Goal: Communication & Community: Answer question/provide support

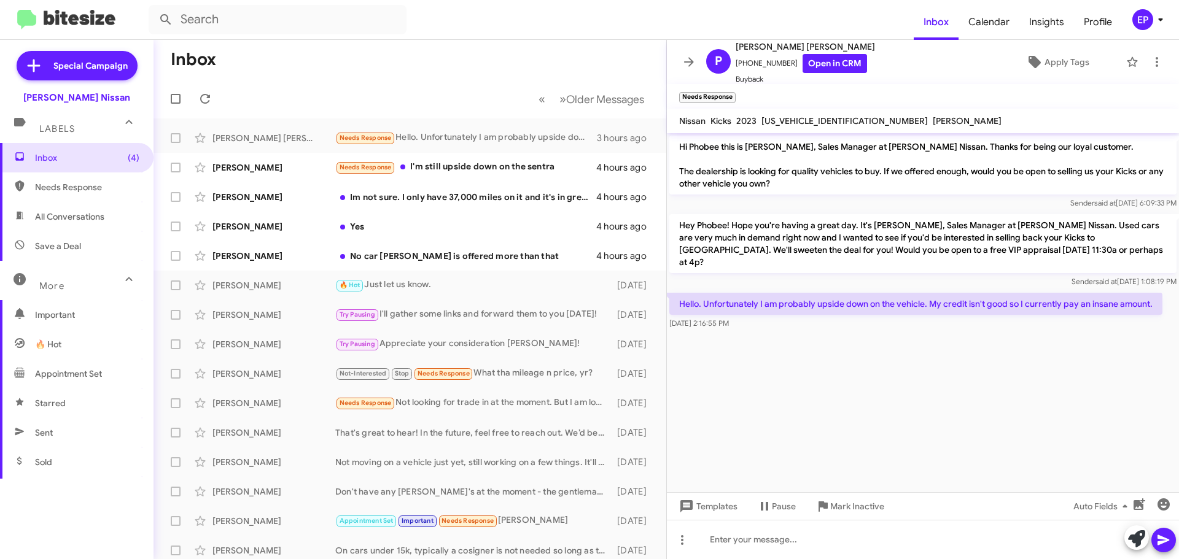
click at [806, 403] on cdk-virtual-scroll-viewport "Hi Phobee this is [PERSON_NAME], Sales Manager at [PERSON_NAME] Nissan. Thanks …" at bounding box center [923, 312] width 512 height 359
click at [817, 66] on link "Open in CRM" at bounding box center [835, 63] width 64 height 19
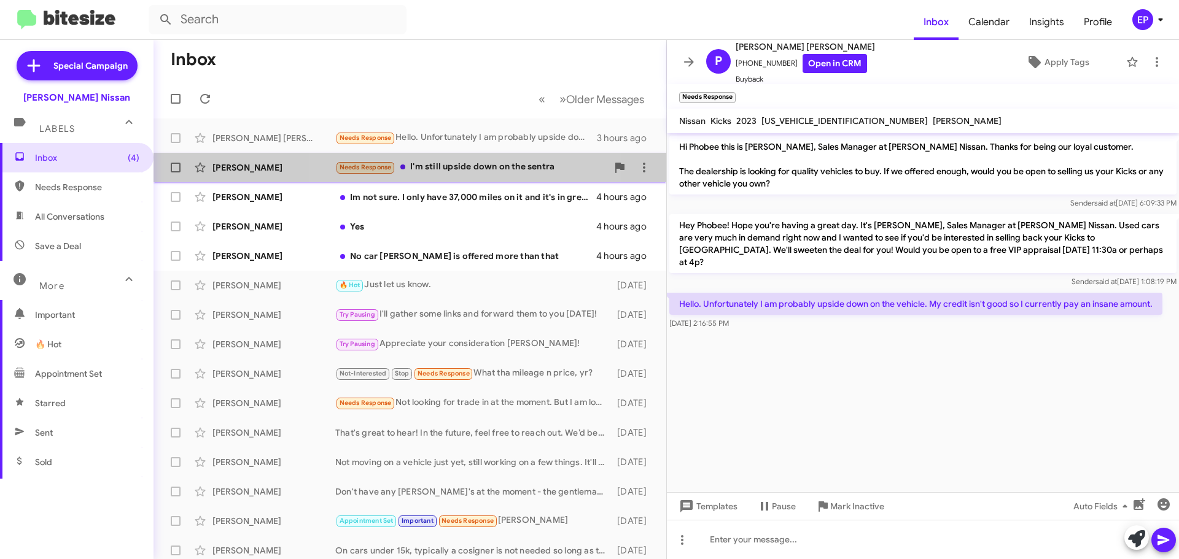
click at [450, 168] on div "Needs Response I'm still upside down on the sentra" at bounding box center [471, 167] width 272 height 14
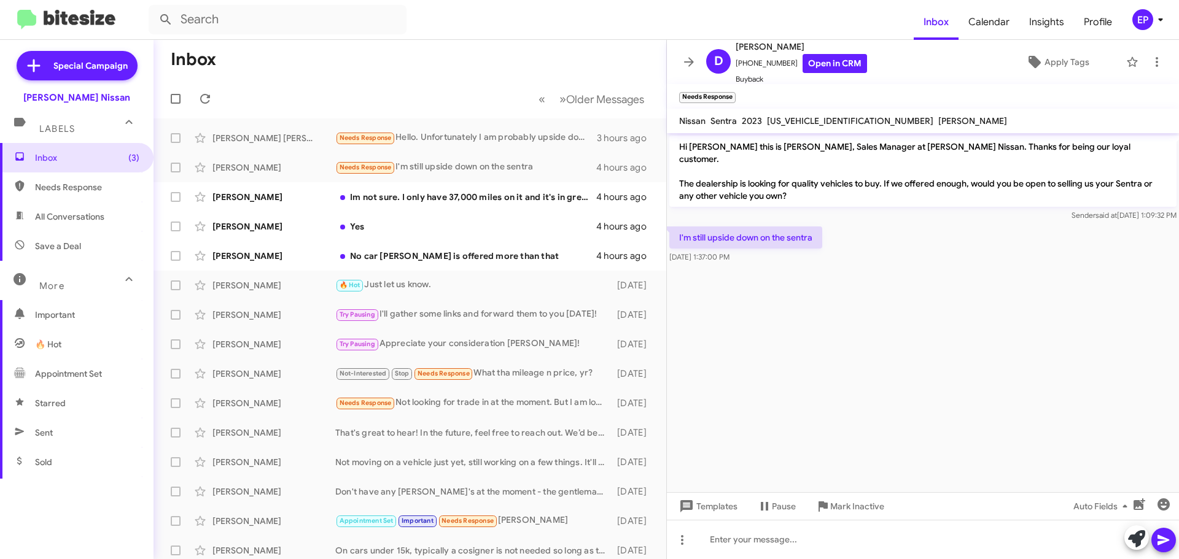
click at [845, 248] on div "I'm still upside down on the sentra [DATE] 1:37:00 PM" at bounding box center [923, 245] width 512 height 42
click at [816, 64] on link "Open in CRM" at bounding box center [835, 63] width 64 height 19
click at [410, 196] on div "Im not sure. I only have 37,000 miles on it and it's in great condition. And be…" at bounding box center [471, 197] width 272 height 12
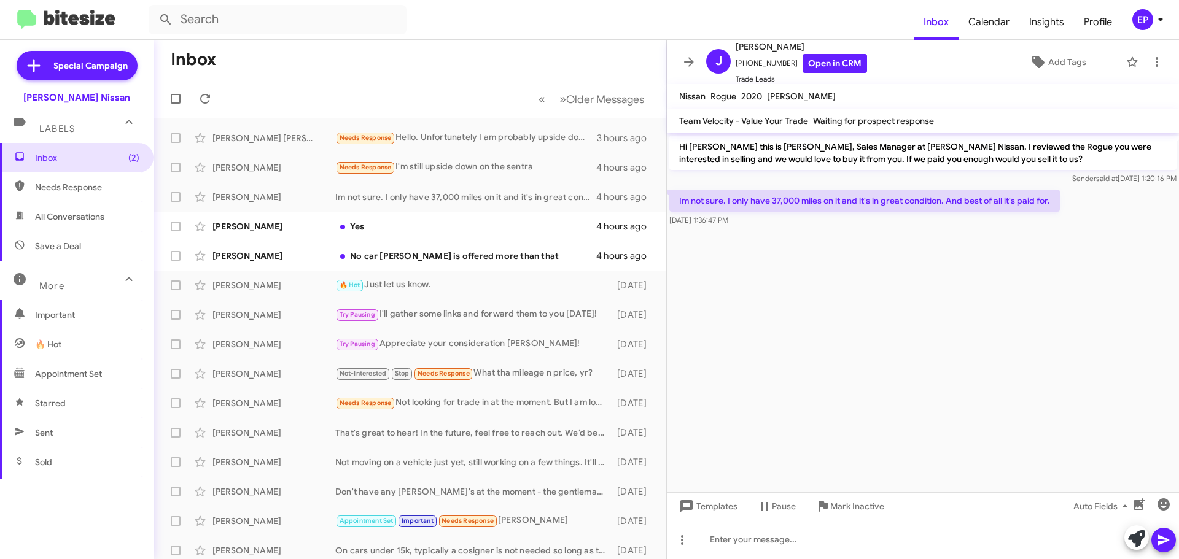
click at [822, 249] on cdk-virtual-scroll-viewport "Hi [PERSON_NAME] this is [PERSON_NAME], Sales Manager at [PERSON_NAME] Nissan. …" at bounding box center [923, 312] width 512 height 359
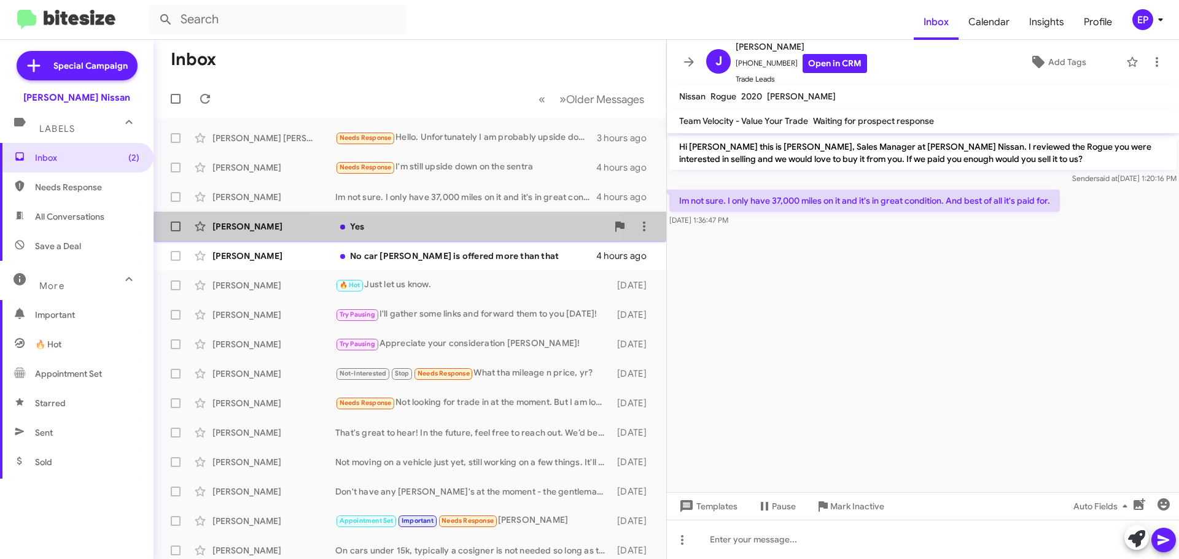
click at [429, 234] on div "[PERSON_NAME] Yes 4 hours ago" at bounding box center [409, 226] width 493 height 25
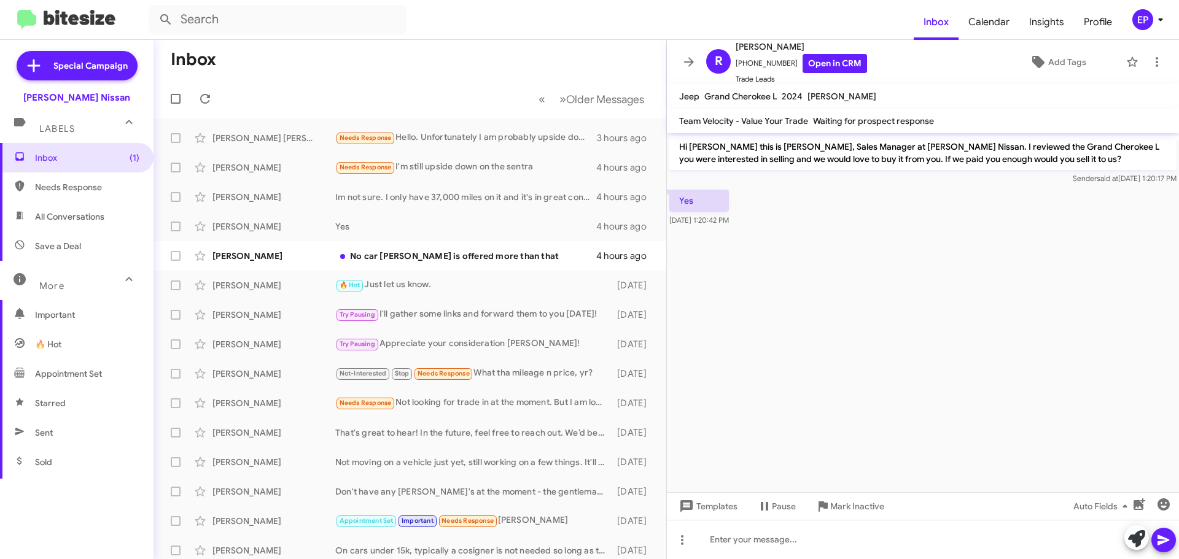
click at [910, 203] on div "Yes [DATE] 1:20:42 PM" at bounding box center [923, 208] width 512 height 42
click at [836, 227] on div "Yes [DATE] 1:20:42 PM" at bounding box center [923, 208] width 512 height 42
click at [809, 64] on link "Open in CRM" at bounding box center [835, 63] width 64 height 19
click at [427, 254] on div "No car [PERSON_NAME] is offered more than that" at bounding box center [471, 256] width 272 height 12
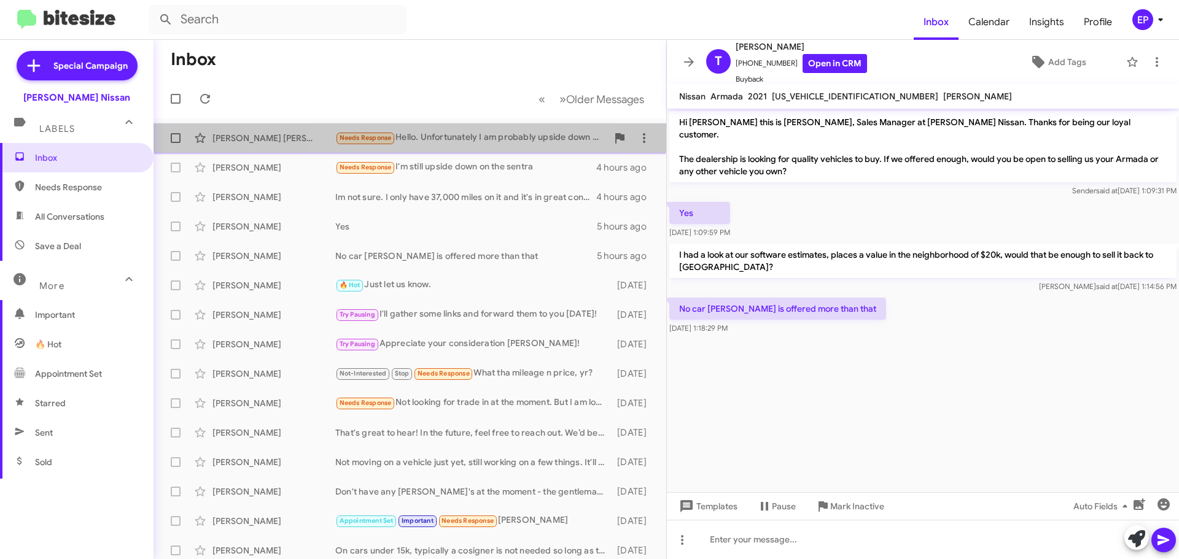
click at [423, 148] on div "[PERSON_NAME] [PERSON_NAME] Needs Response Hello. Unfortunately I am probably u…" at bounding box center [409, 138] width 493 height 25
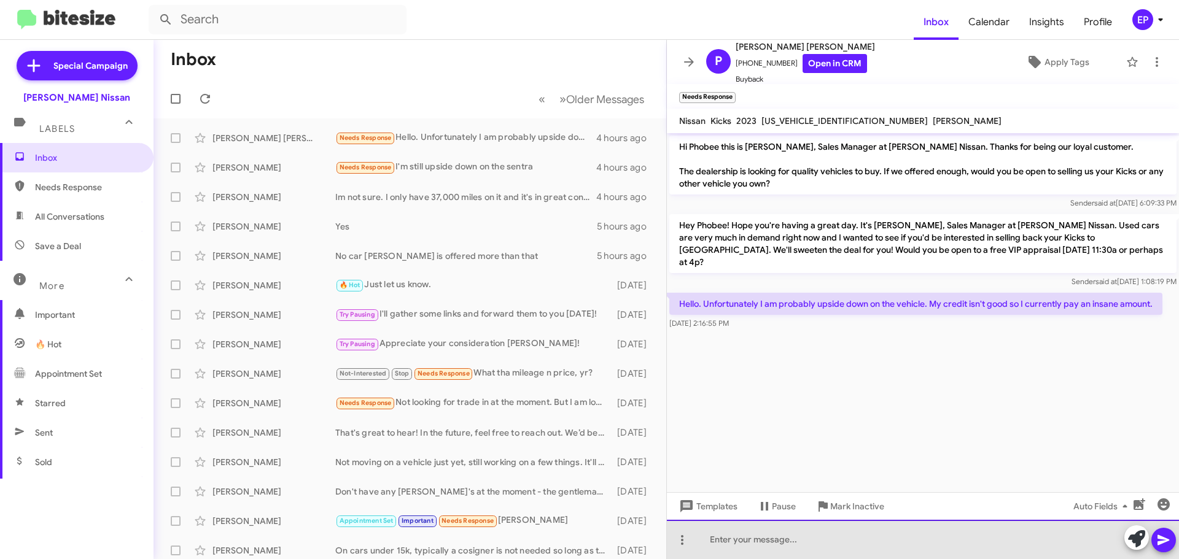
click at [811, 542] on div at bounding box center [923, 539] width 512 height 39
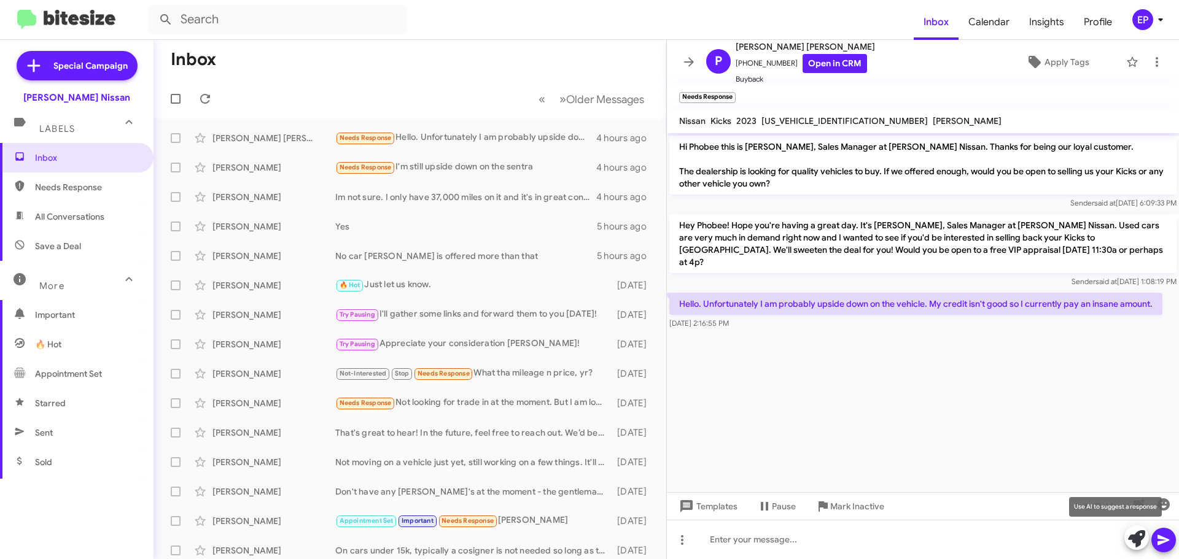
click at [1133, 539] on icon at bounding box center [1136, 539] width 17 height 17
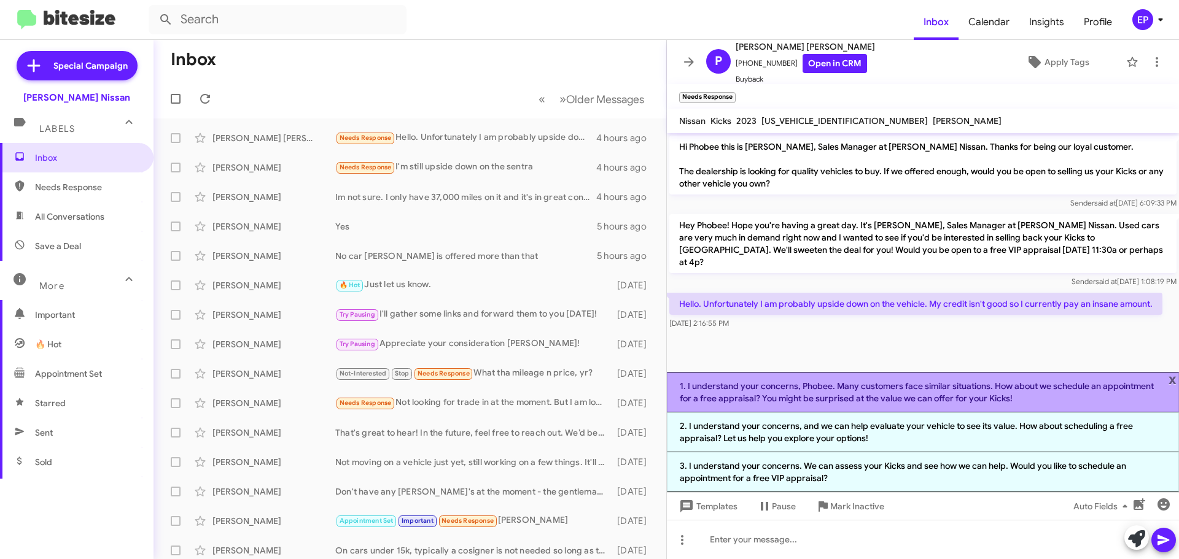
click at [851, 395] on li "1. I understand your concerns, Phobee. Many customers face similar situations. …" at bounding box center [923, 392] width 512 height 41
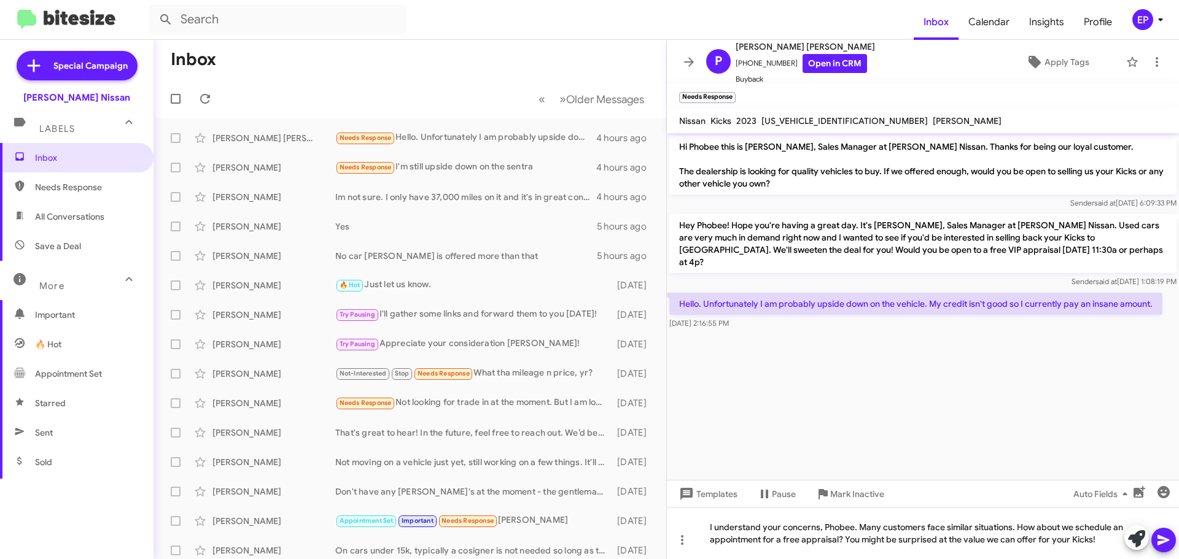
click at [1166, 543] on icon at bounding box center [1163, 540] width 15 height 15
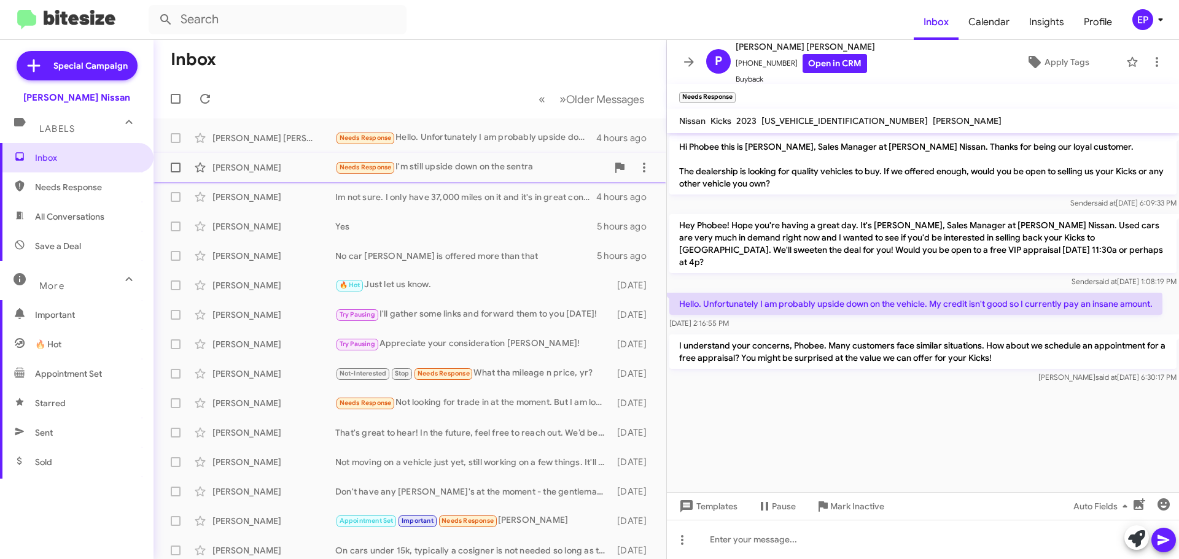
click at [436, 176] on div "[PERSON_NAME] Needs Response I'm still upside down on the sentra 4 hours ago" at bounding box center [409, 167] width 493 height 25
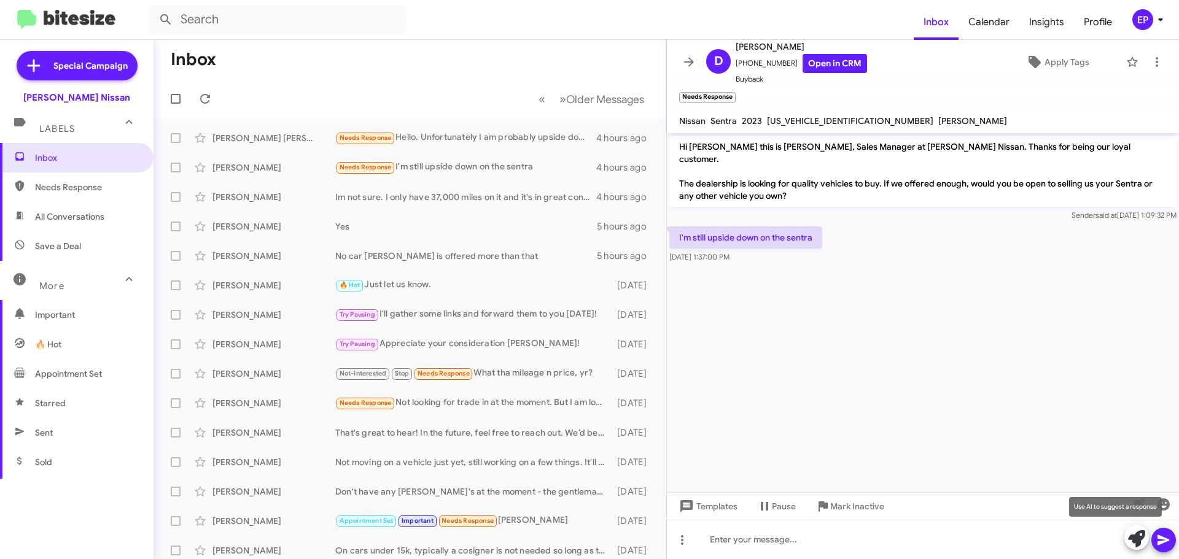
click at [1133, 535] on icon at bounding box center [1136, 539] width 17 height 17
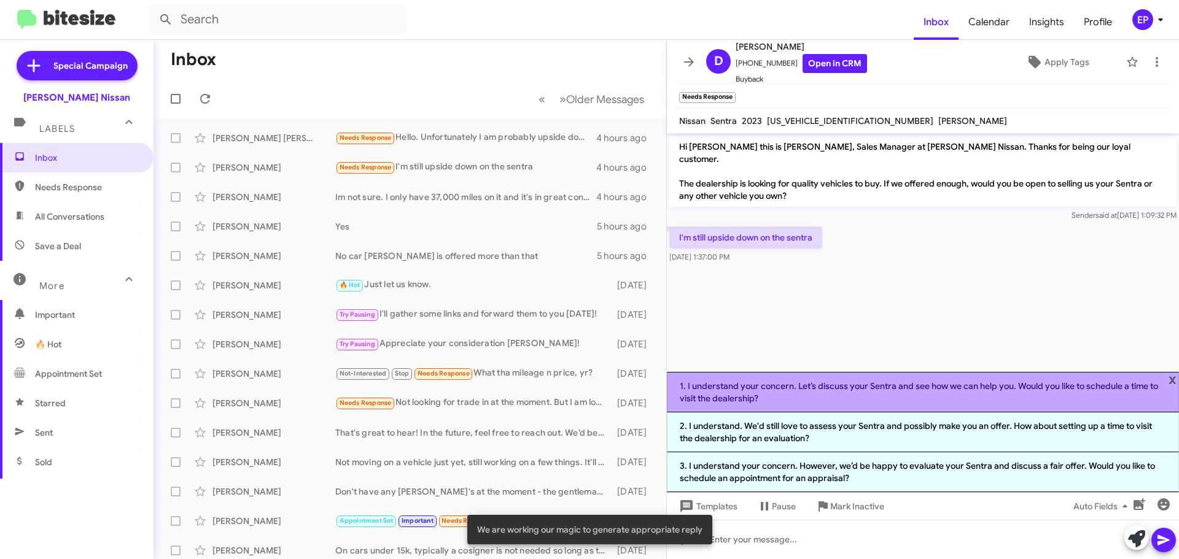
click at [888, 395] on li "1. I understand your concern. Let’s discuss your Sentra and see how we can help…" at bounding box center [923, 392] width 512 height 41
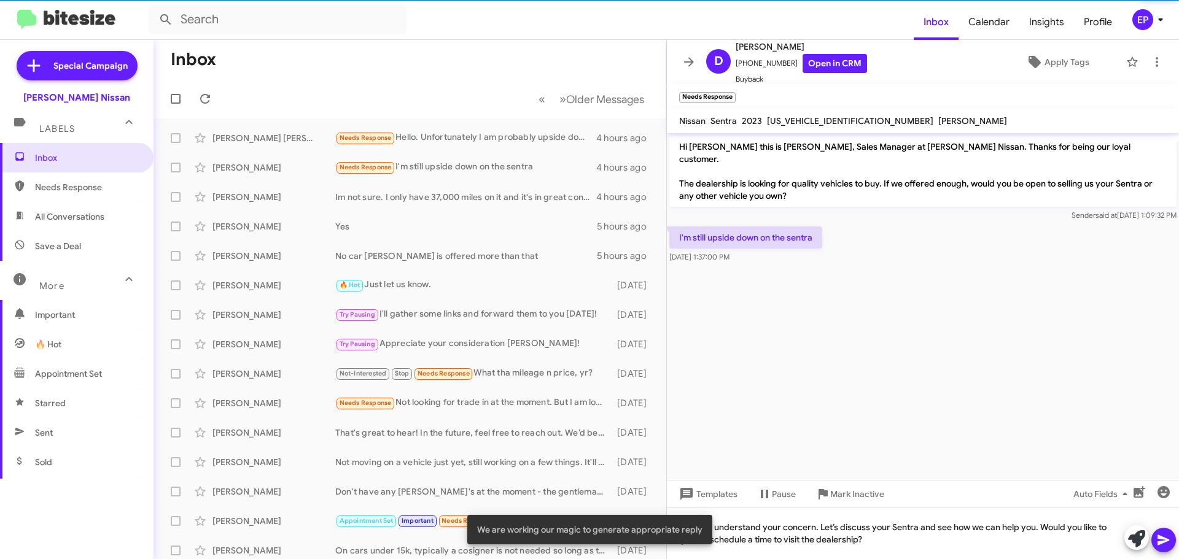
click at [1156, 537] on button at bounding box center [1163, 540] width 25 height 25
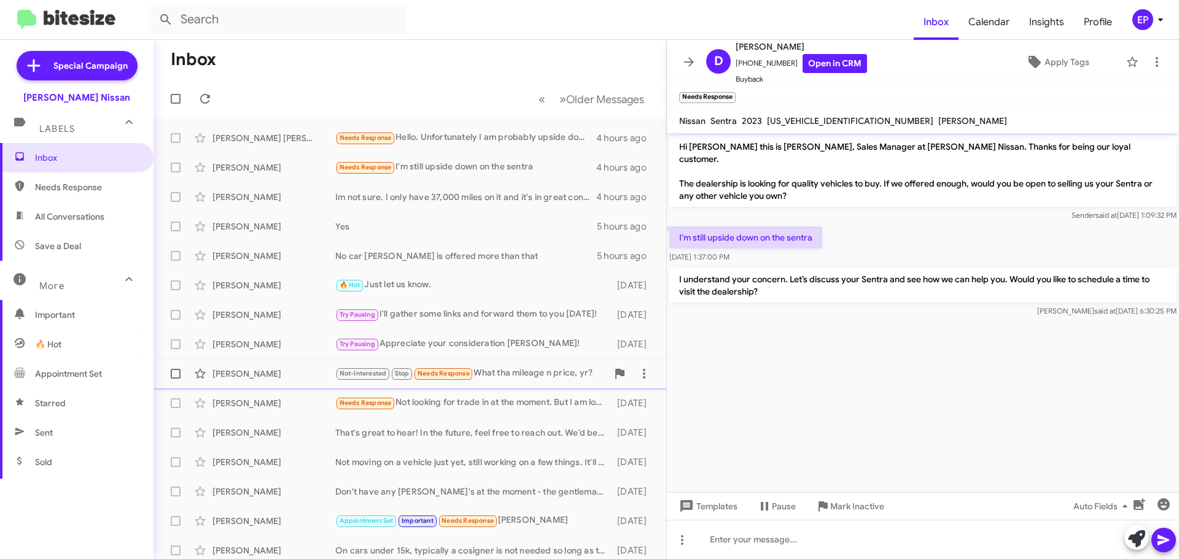
click at [521, 378] on div "Not-Interested Stop Needs Response What tha mileage n price, yr?" at bounding box center [471, 374] width 272 height 14
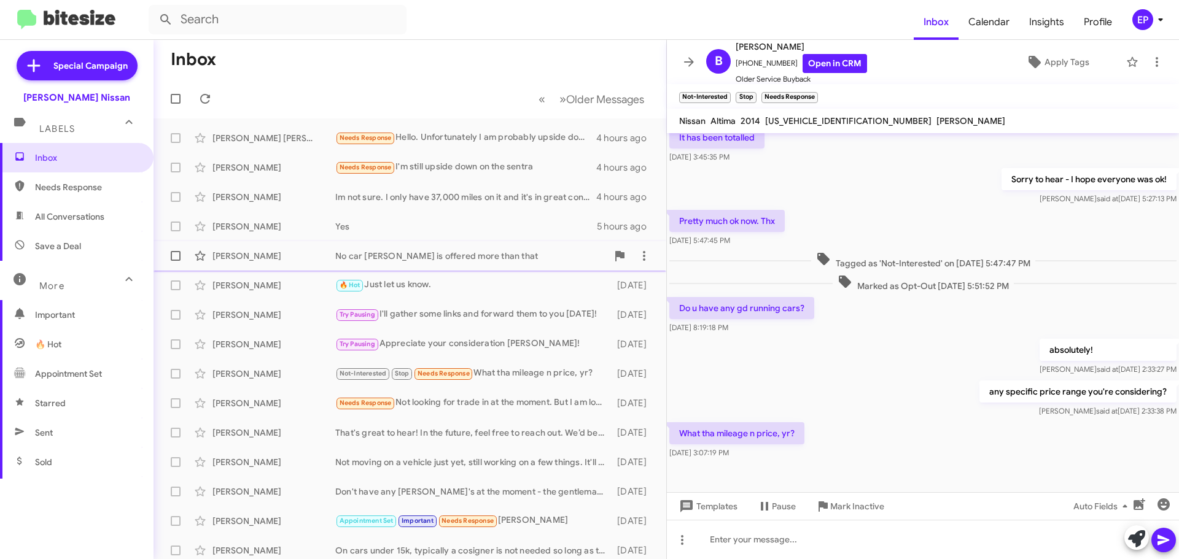
click at [414, 256] on div "No car [PERSON_NAME] is offered more than that" at bounding box center [471, 256] width 272 height 12
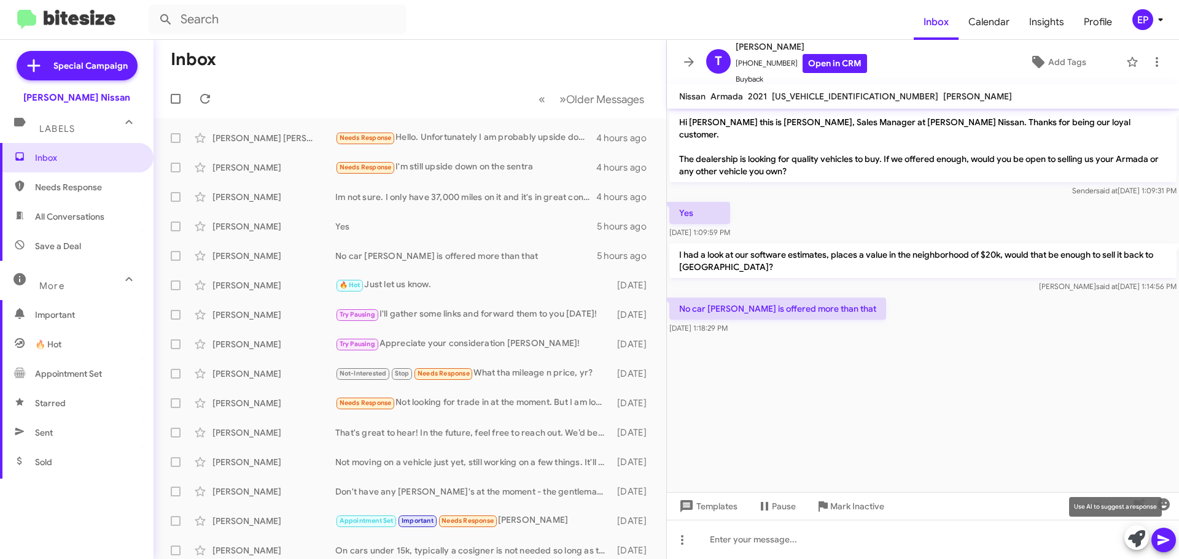
click at [1142, 540] on icon at bounding box center [1136, 539] width 17 height 17
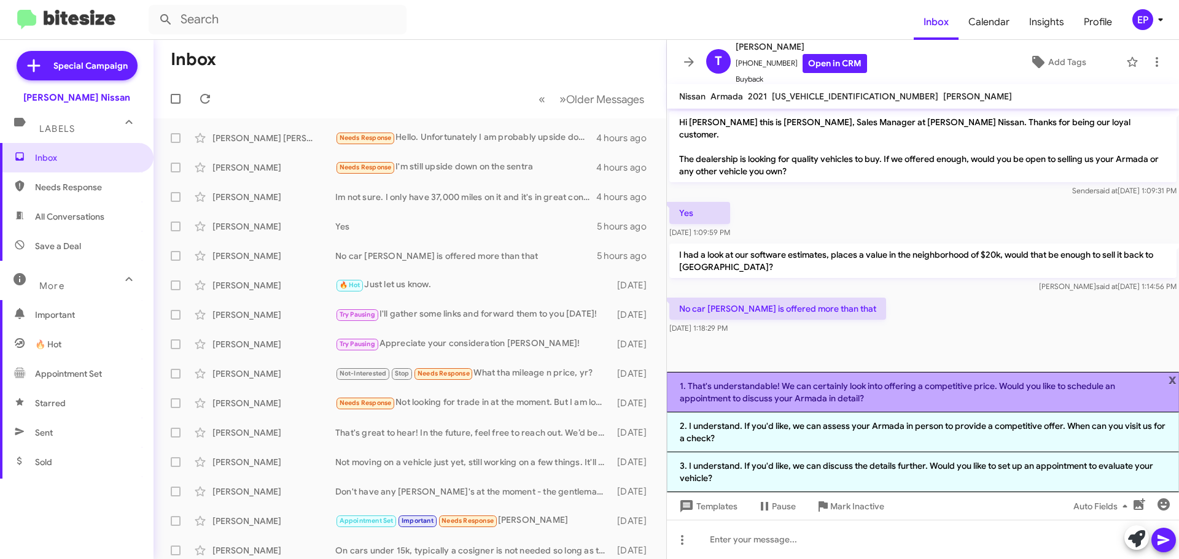
click at [838, 394] on li "1. That's understandable! We can certainly look into offering a competitive pri…" at bounding box center [923, 392] width 512 height 41
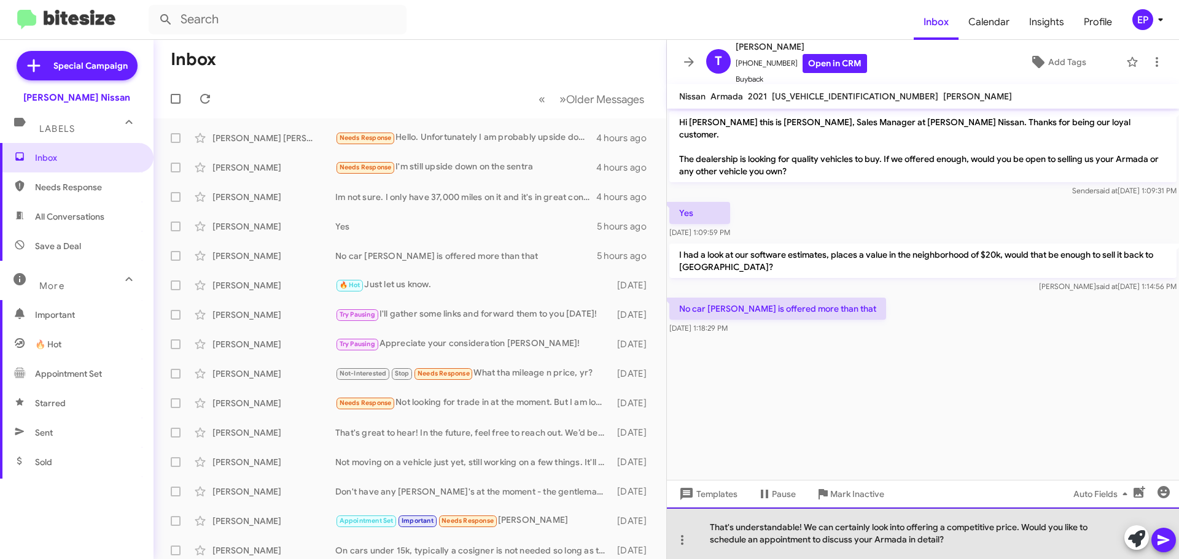
click at [1001, 548] on div "That's understandable! We can certainly look into offering a competitive price.…" at bounding box center [923, 534] width 512 height 52
drag, startPoint x: 995, startPoint y: 542, endPoint x: 1018, endPoint y: 528, distance: 26.2
click at [1018, 528] on div "That's understandable! We can certainly look into offering a competitive price.…" at bounding box center [923, 534] width 512 height 52
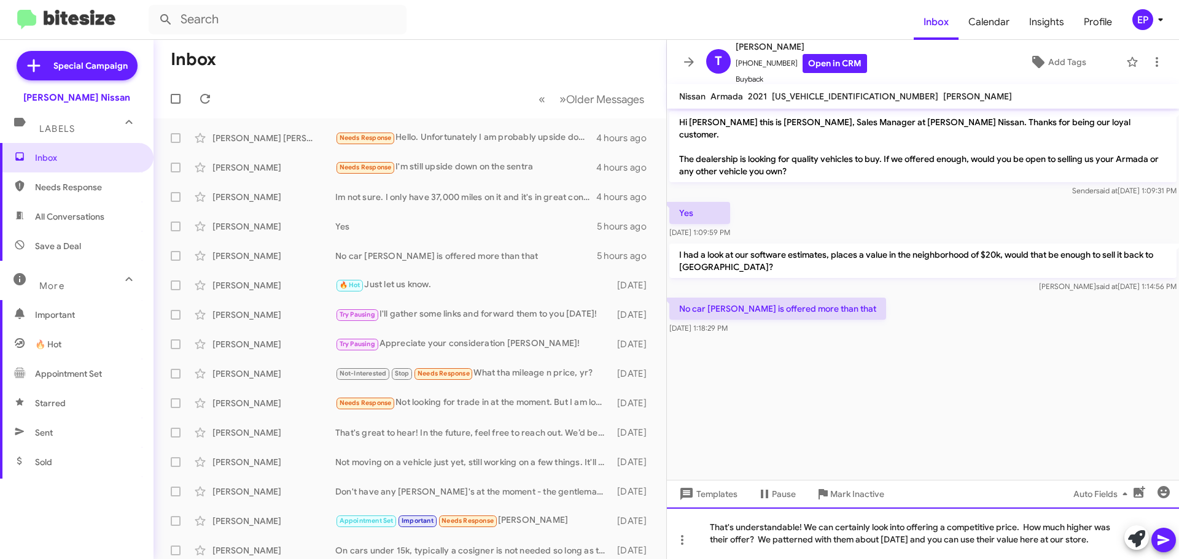
click at [789, 543] on div "That's understandable! We can certainly look into offering a competitive price.…" at bounding box center [923, 534] width 512 height 52
click at [1164, 542] on icon at bounding box center [1164, 541] width 12 height 10
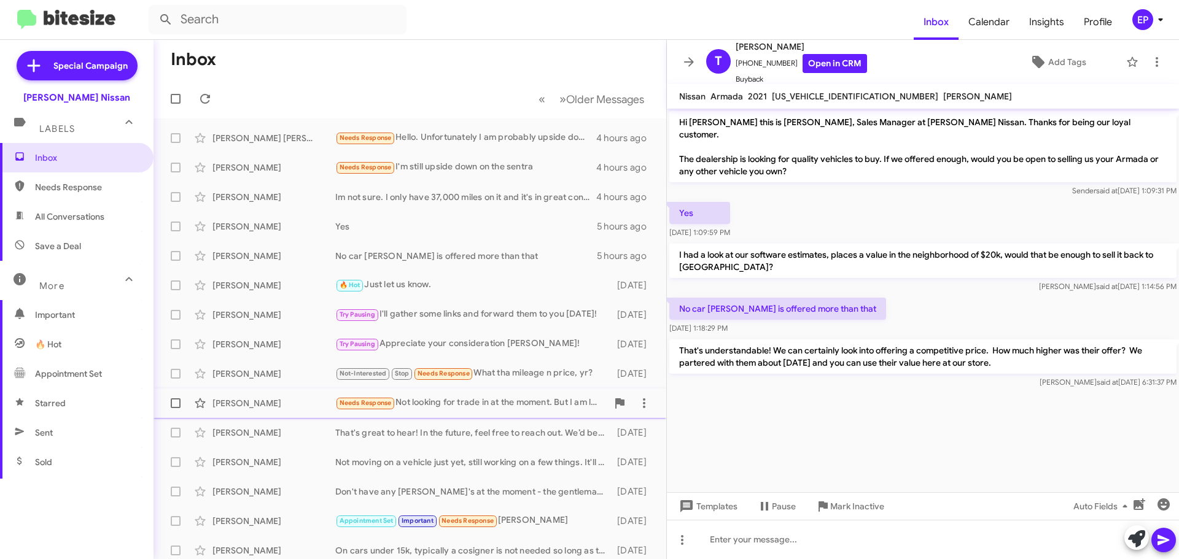
click at [472, 412] on div "[PERSON_NAME] Needs Response Not looking for trade in at the moment. But I am l…" at bounding box center [409, 403] width 493 height 25
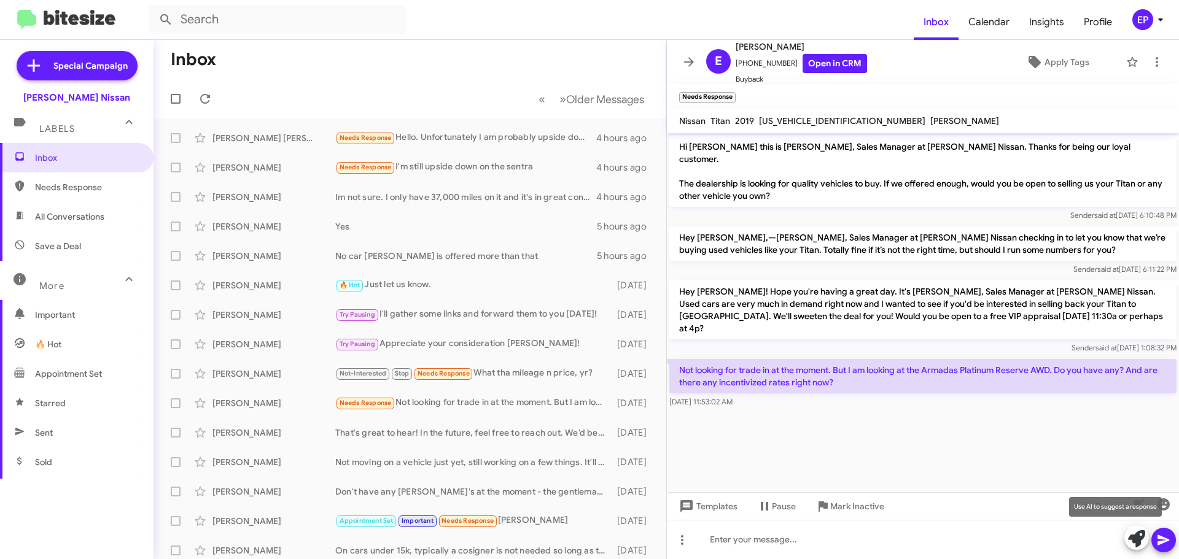
click at [1137, 540] on icon at bounding box center [1136, 539] width 17 height 17
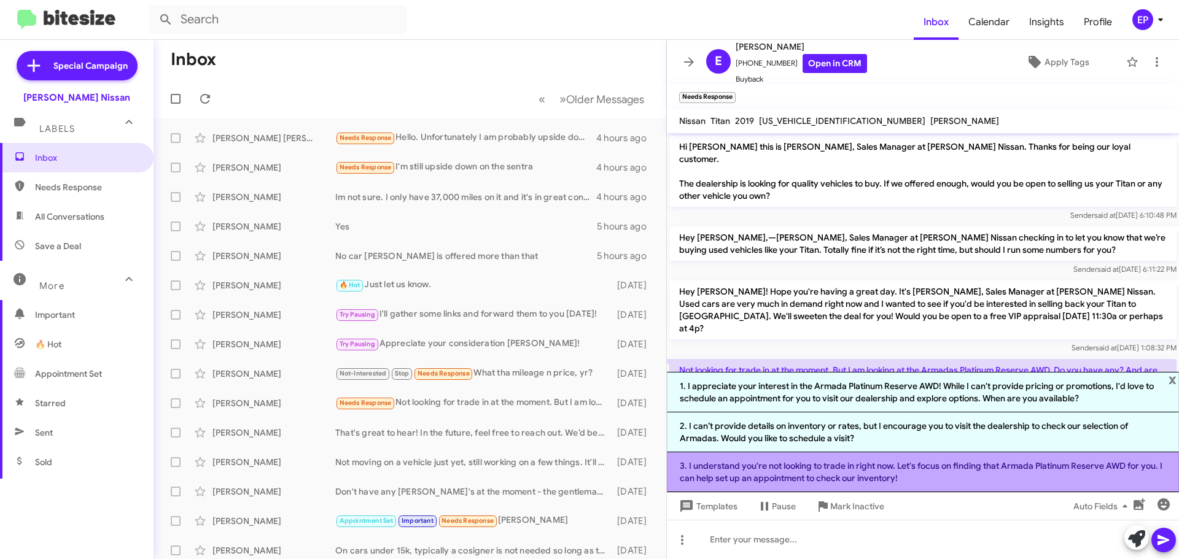
click at [792, 469] on li "3. I understand you're not looking to trade in right now. Let's focus on findin…" at bounding box center [923, 473] width 512 height 40
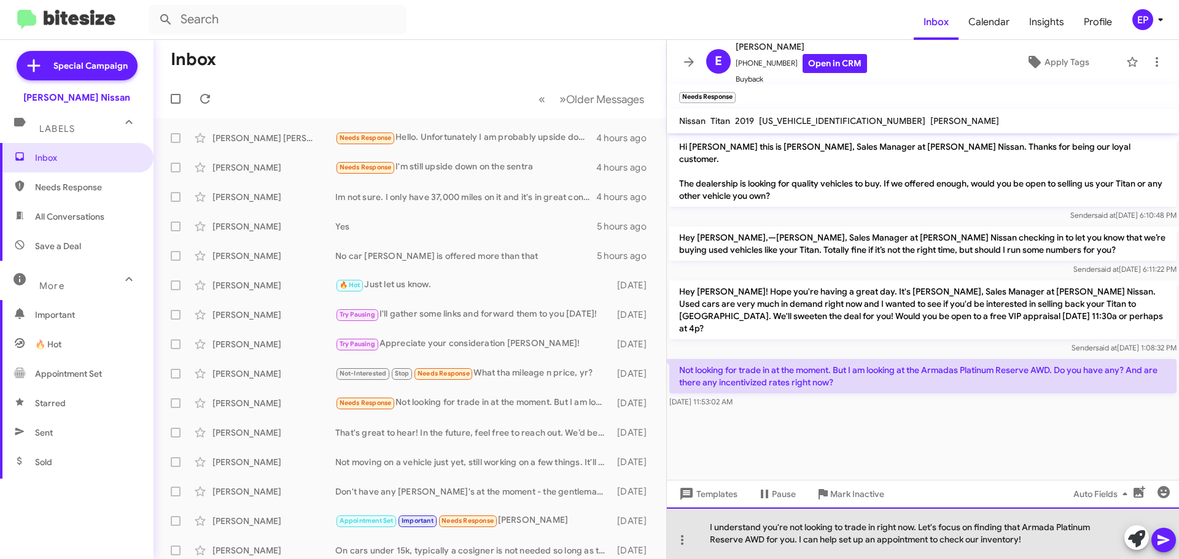
click at [904, 545] on div "I understand you're not looking to trade in right now. Let's focus on finding t…" at bounding box center [923, 534] width 512 height 52
drag, startPoint x: 1032, startPoint y: 538, endPoint x: 808, endPoint y: 548, distance: 224.4
click at [808, 548] on div "I understand you're not looking to trade in right now. Let's focus on finding t…" at bounding box center [923, 534] width 512 height 52
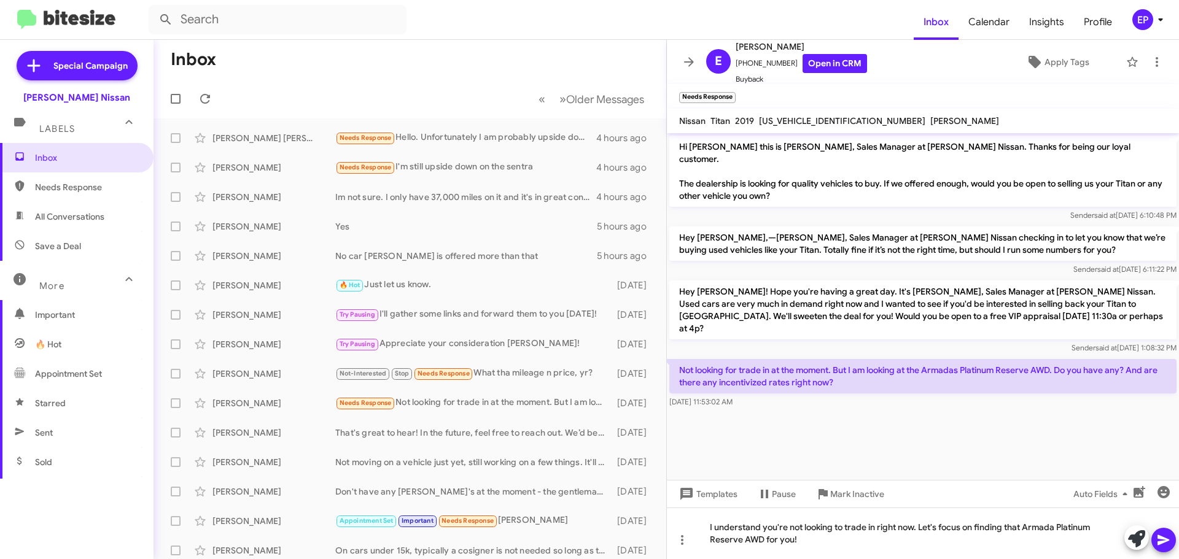
click at [1169, 532] on span at bounding box center [1163, 540] width 15 height 25
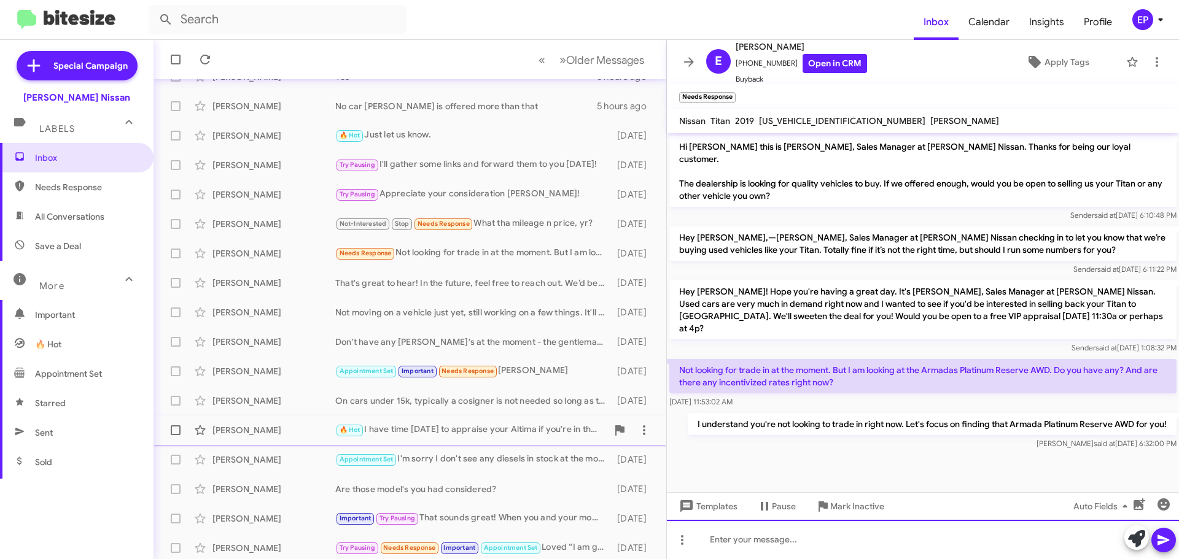
scroll to position [154, 0]
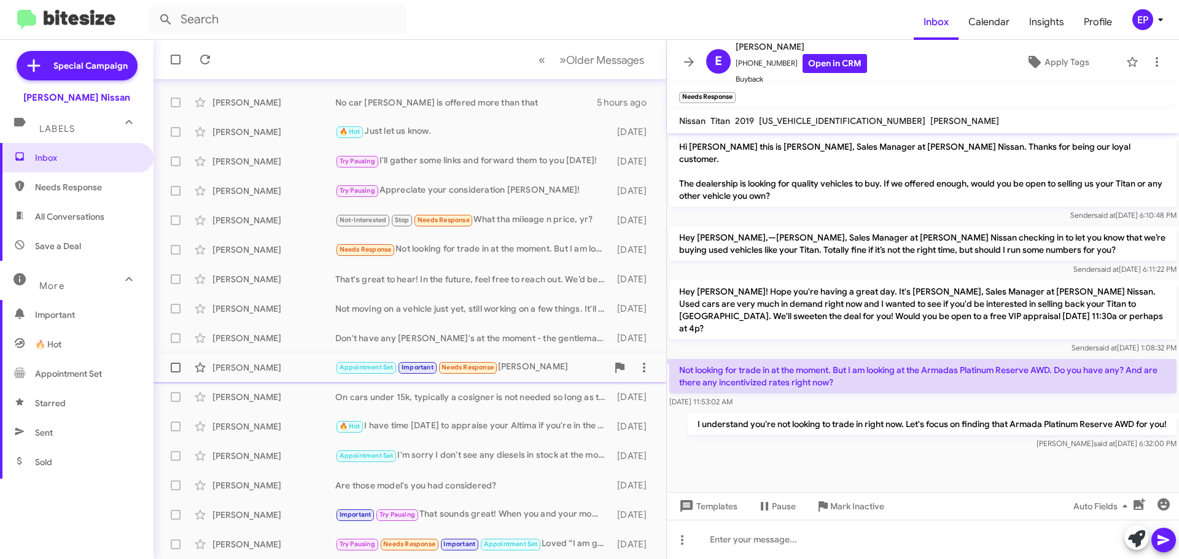
click at [507, 378] on div "[PERSON_NAME] Appointment Set Important Needs Response Ty [DATE]" at bounding box center [409, 368] width 493 height 25
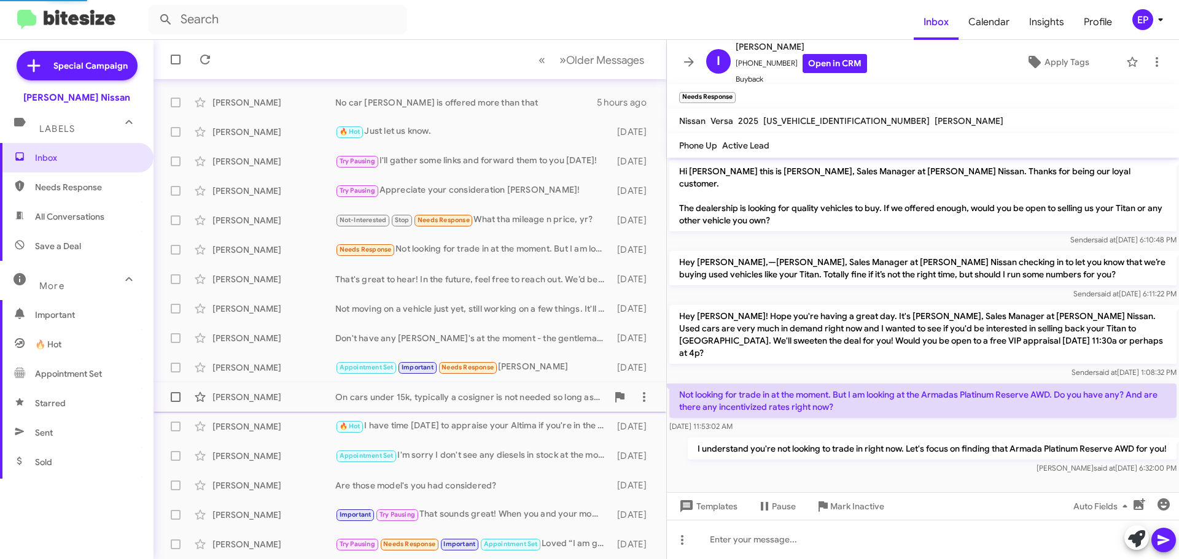
scroll to position [454, 0]
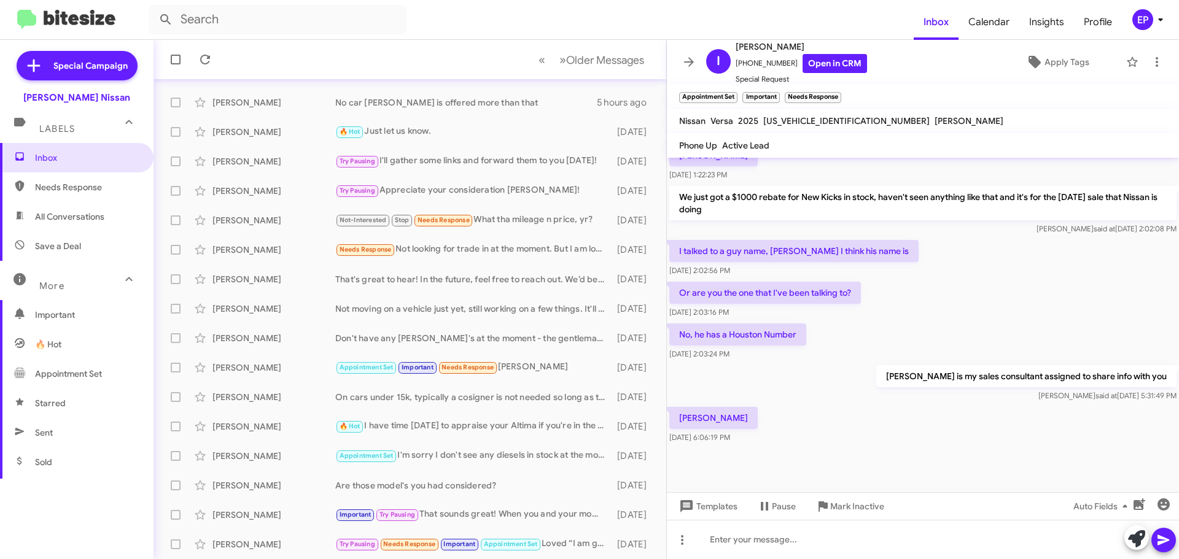
click at [844, 445] on div "Ty [DATE] 6:06:19 PM" at bounding box center [923, 426] width 512 height 42
click at [840, 434] on div "Ty [DATE] 6:06:19 PM" at bounding box center [923, 426] width 512 height 42
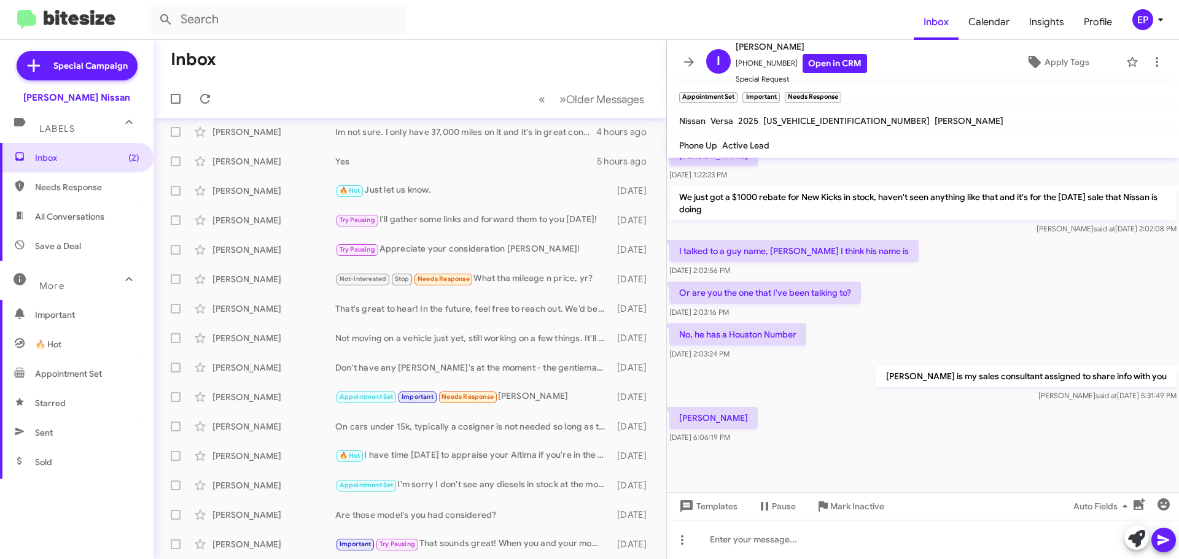
scroll to position [0, 0]
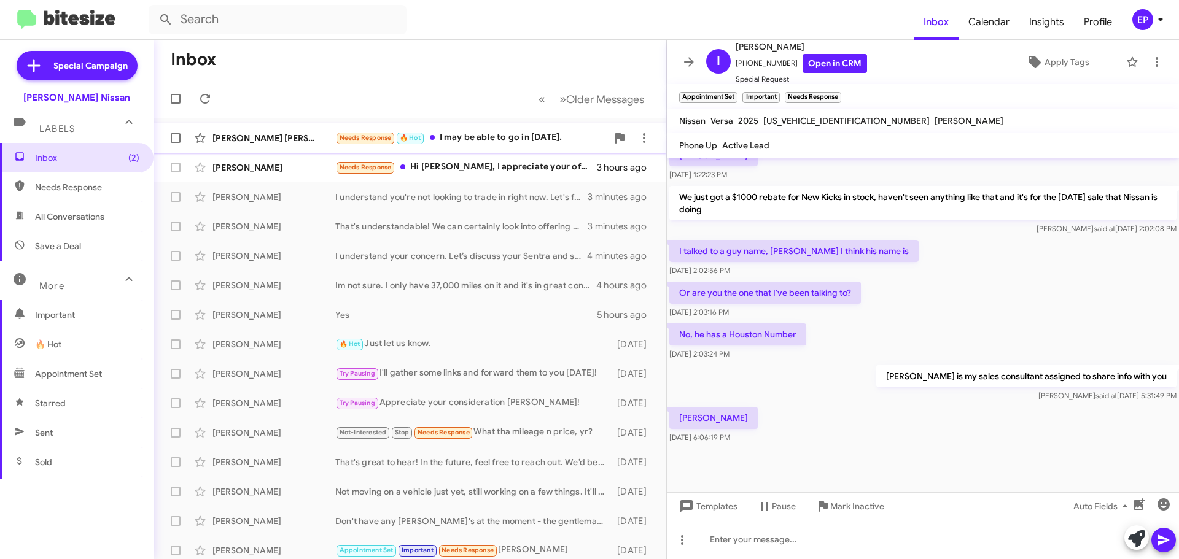
click at [467, 137] on div "Needs Response 🔥 Hot I may be able to go in [DATE]." at bounding box center [471, 138] width 272 height 14
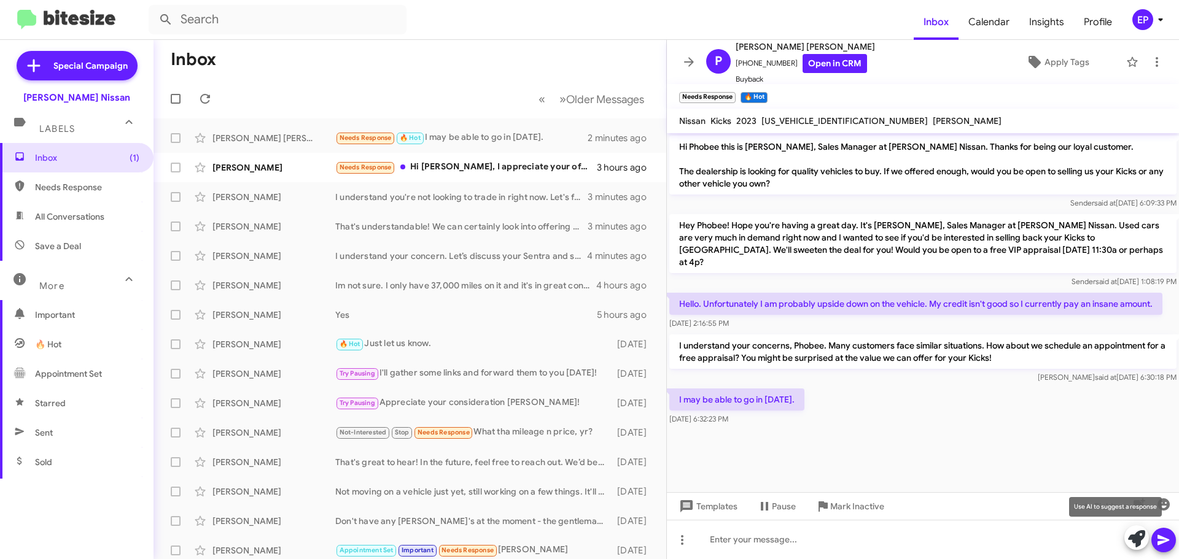
click at [1131, 539] on icon at bounding box center [1136, 539] width 17 height 17
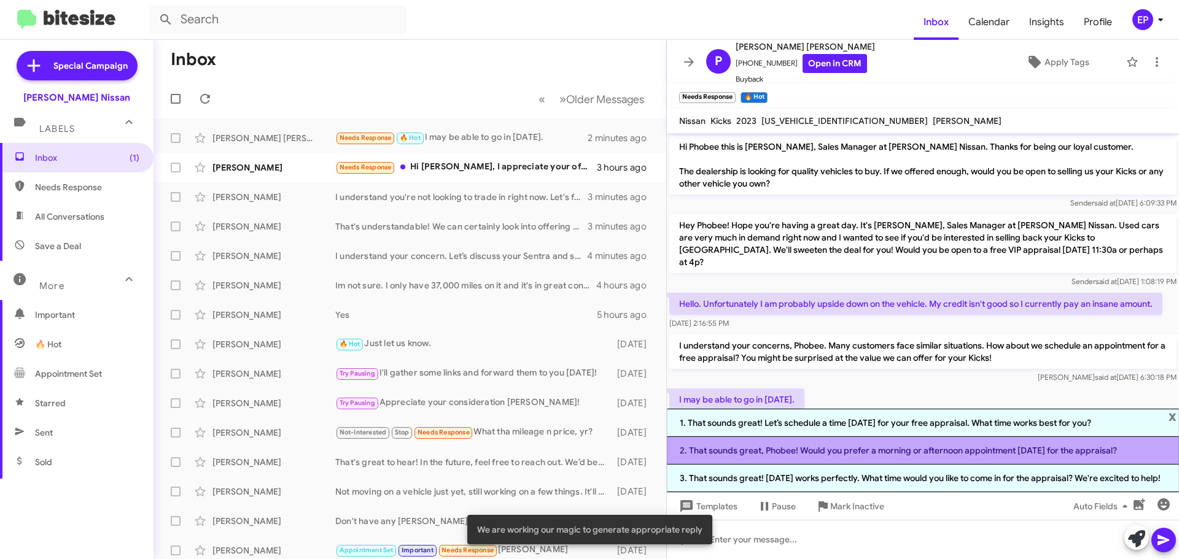
click at [846, 443] on li "2. That sounds great, Phobee! Would you prefer a morning or afternoon appointme…" at bounding box center [923, 451] width 512 height 28
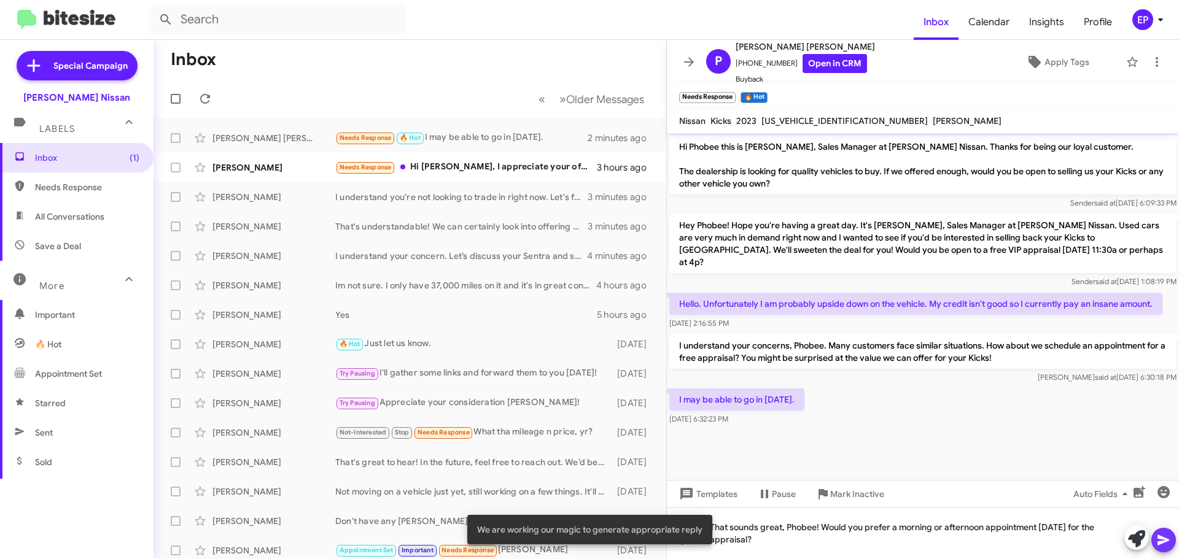
click at [1163, 542] on icon at bounding box center [1164, 541] width 12 height 10
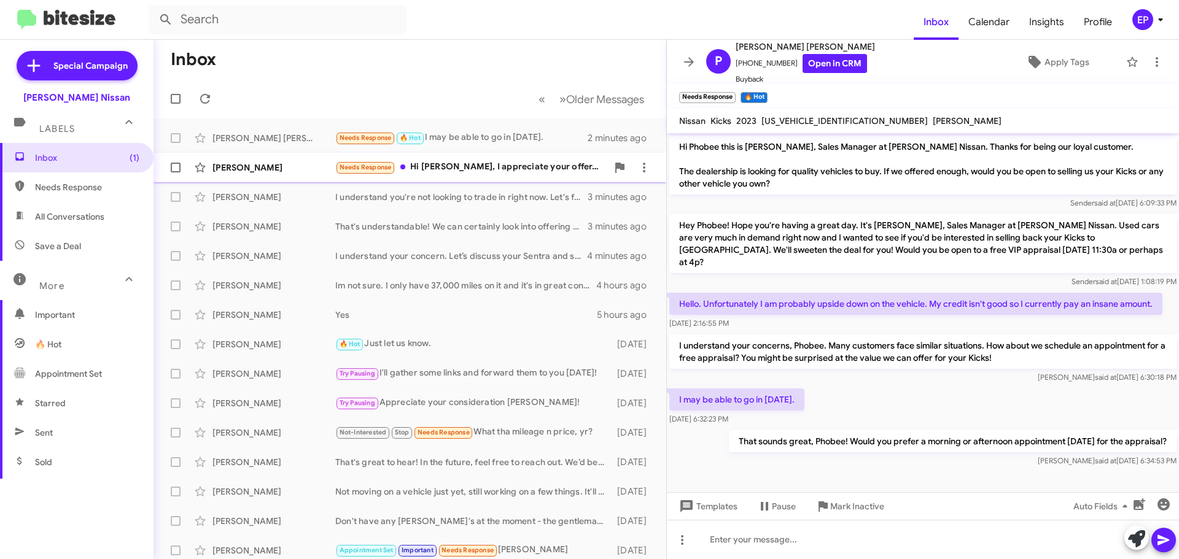
click at [443, 170] on div "Needs Response Hi [PERSON_NAME], I appreciate your offer, but I am happy with m…" at bounding box center [471, 167] width 272 height 14
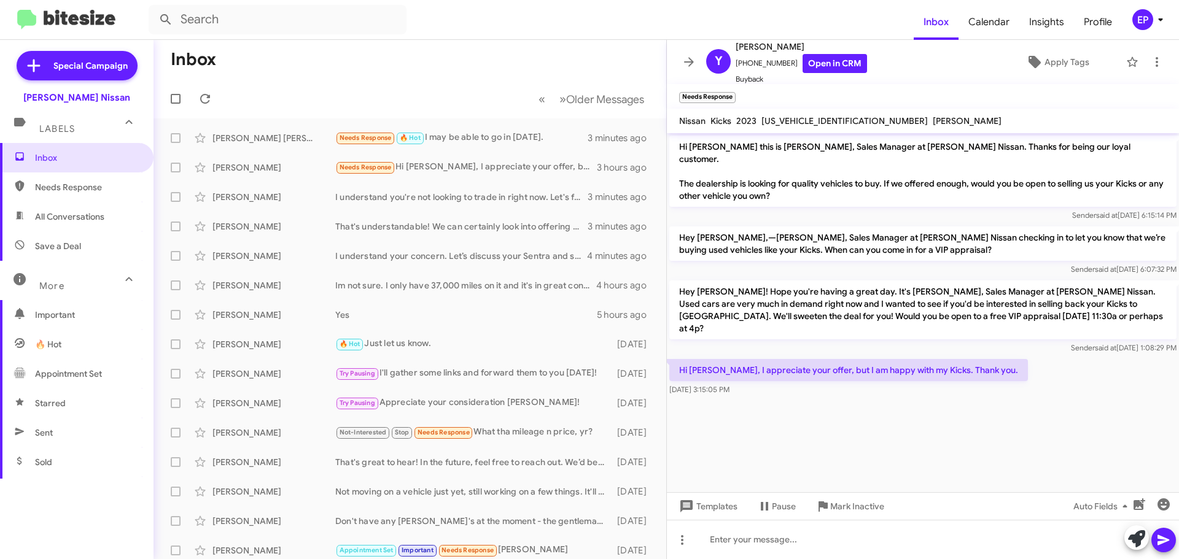
click at [943, 437] on cdk-virtual-scroll-viewport "Hi [PERSON_NAME] this is [PERSON_NAME], Sales Manager at [PERSON_NAME] Nissan. …" at bounding box center [923, 312] width 512 height 359
click at [1139, 540] on icon at bounding box center [1136, 539] width 17 height 17
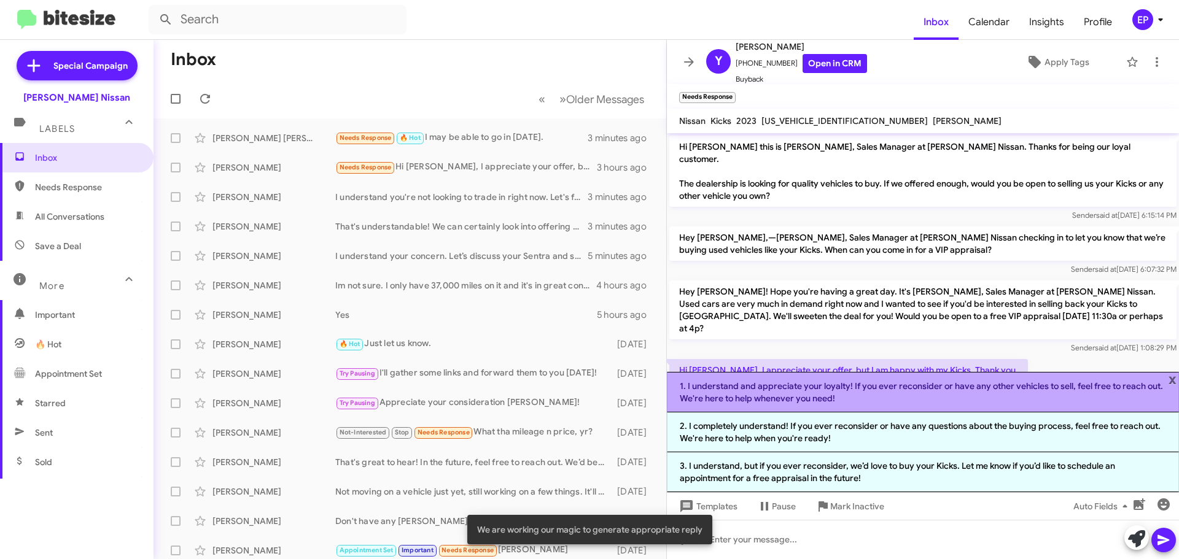
click at [833, 401] on li "1. I understand and appreciate your loyalty! If you ever reconsider or have any…" at bounding box center [923, 392] width 512 height 41
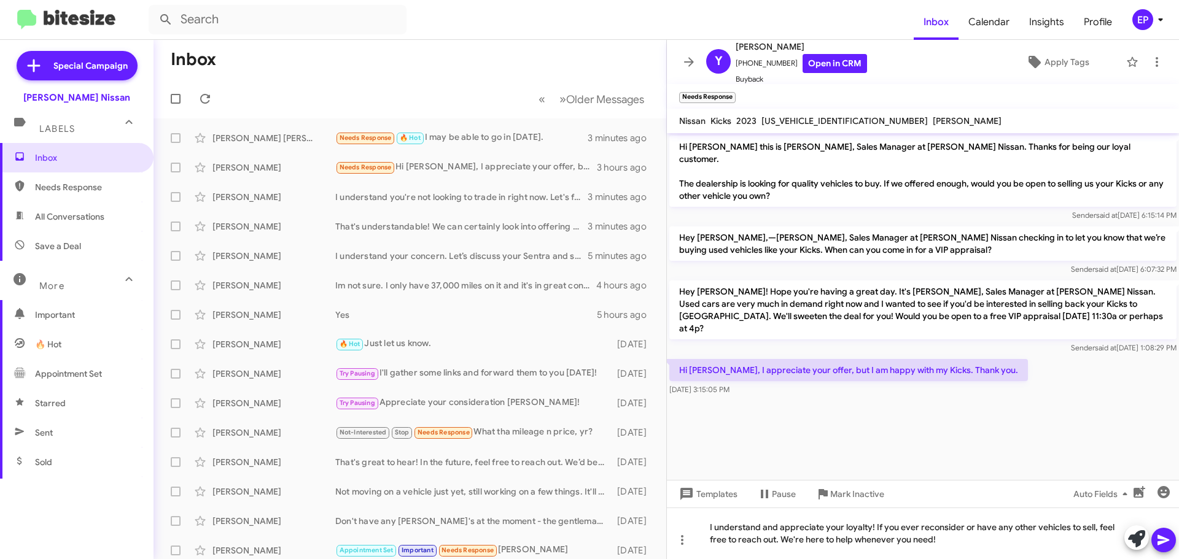
click at [1167, 544] on icon at bounding box center [1163, 540] width 15 height 15
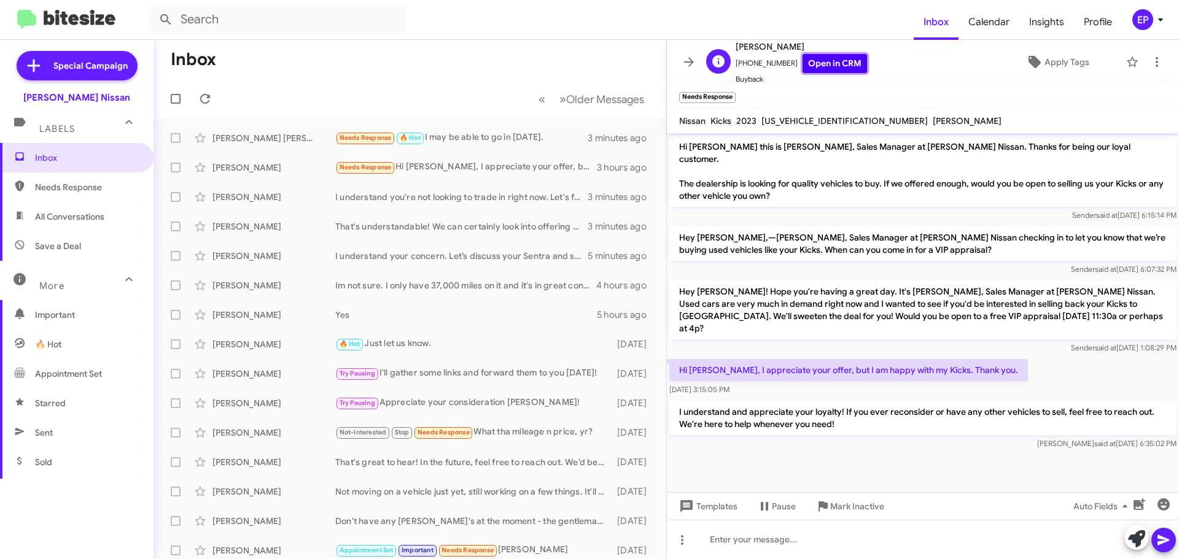
click at [835, 68] on link "Open in CRM" at bounding box center [835, 63] width 64 height 19
click at [1150, 60] on icon at bounding box center [1157, 62] width 15 height 15
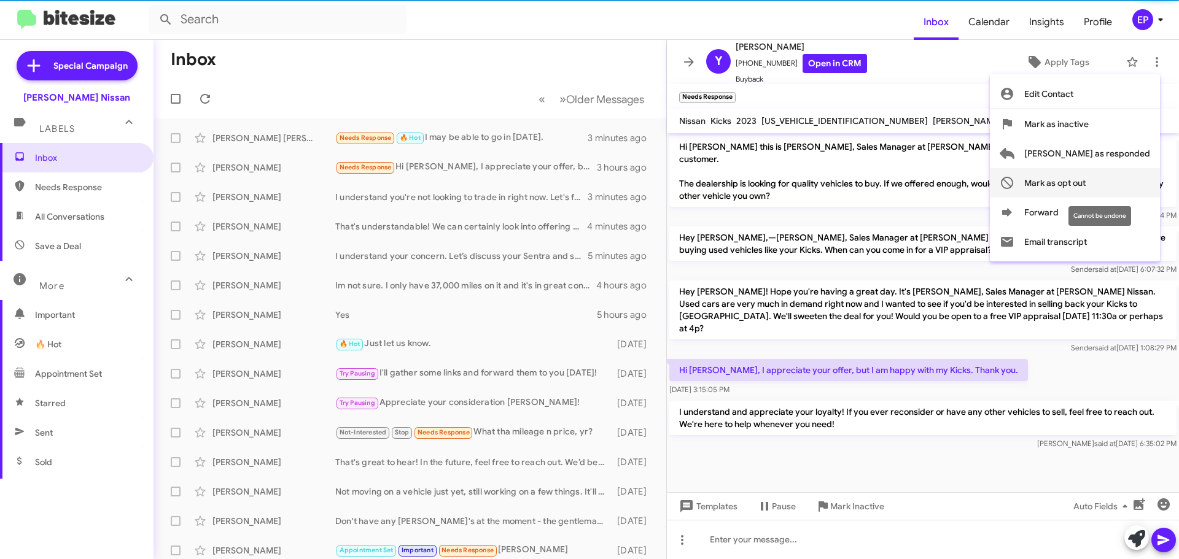
click at [1086, 185] on span "Mark as opt out" at bounding box center [1054, 182] width 61 height 29
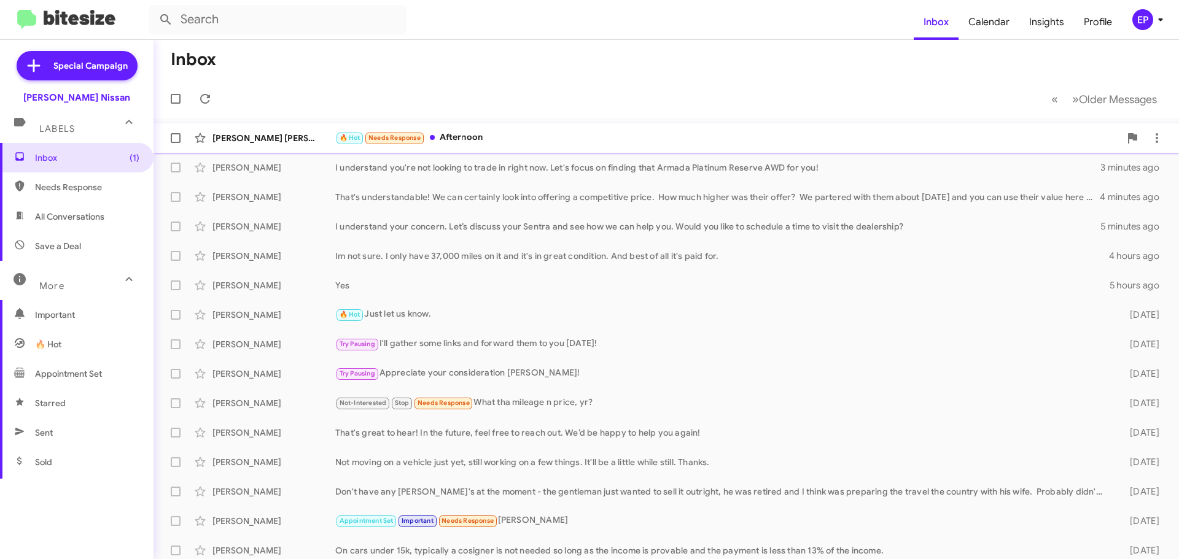
click at [527, 146] on div "[PERSON_NAME] [PERSON_NAME] 🔥 Hot Needs Response Afternoon a few seconds ago" at bounding box center [666, 138] width 1006 height 25
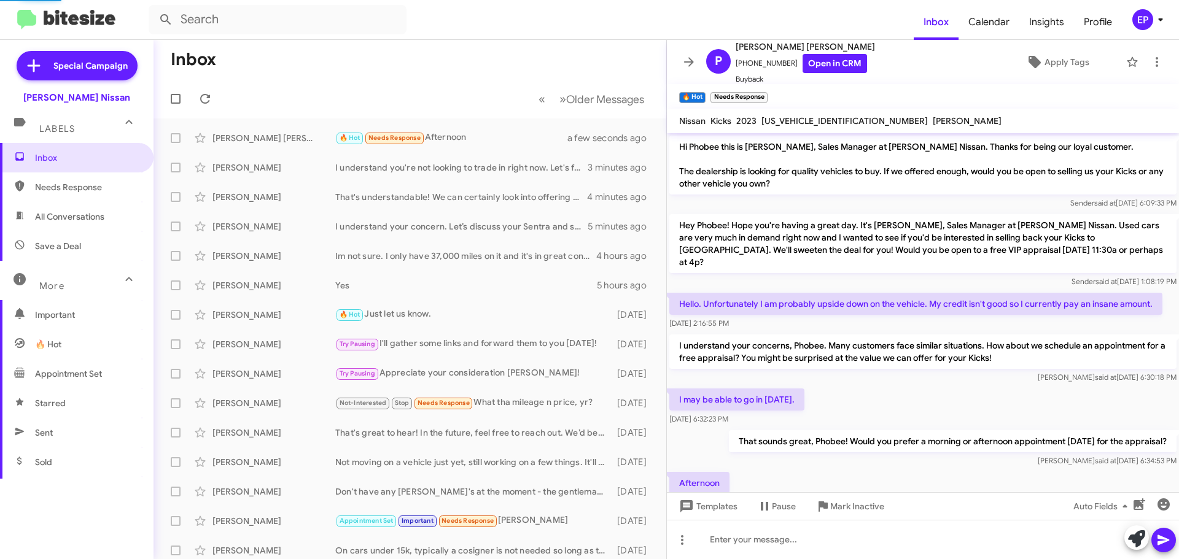
scroll to position [4, 0]
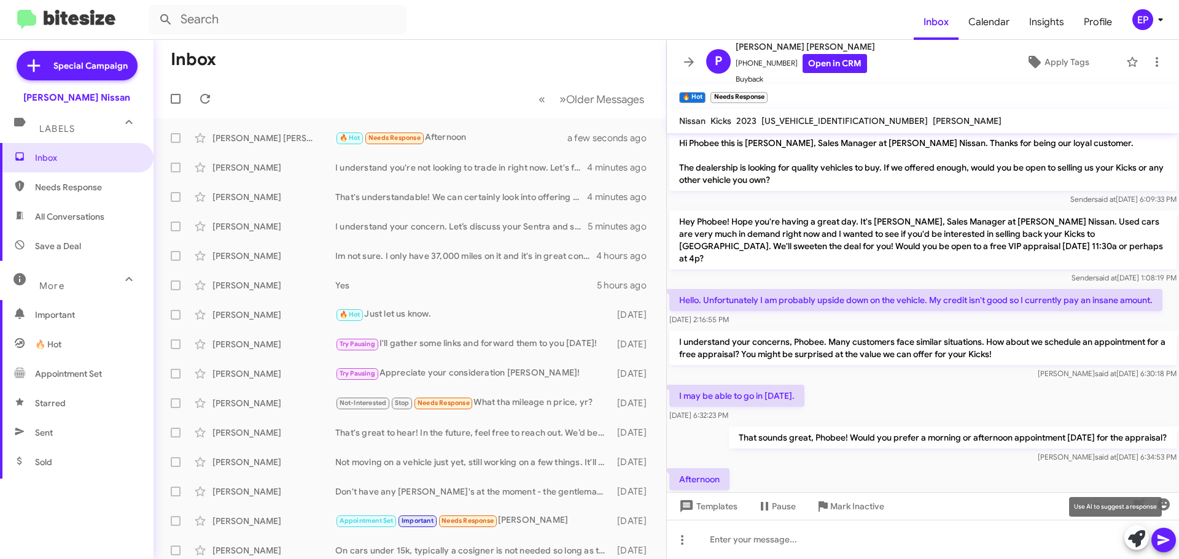
click at [1140, 539] on icon at bounding box center [1136, 539] width 17 height 17
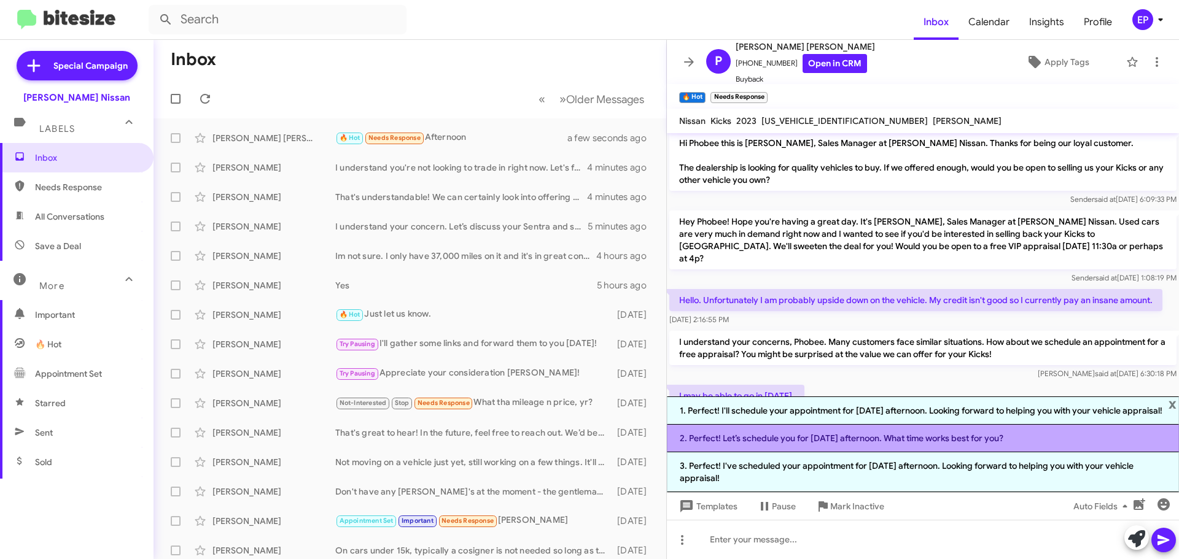
click at [908, 442] on li "2. Perfect! Let’s schedule you for [DATE] afternoon. What time works best for y…" at bounding box center [923, 439] width 512 height 28
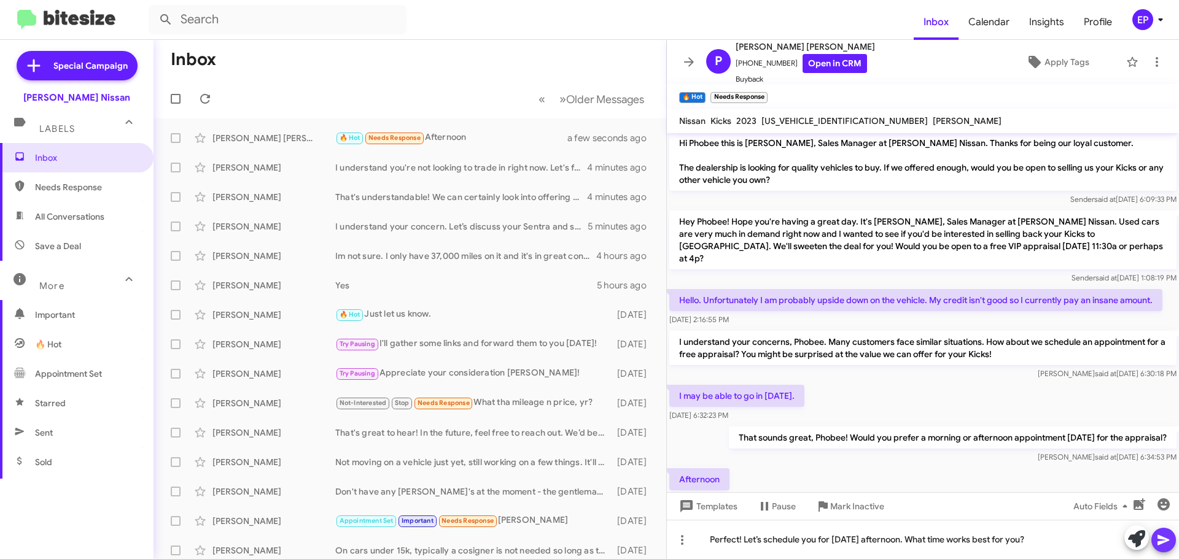
click at [1164, 538] on icon at bounding box center [1164, 541] width 12 height 10
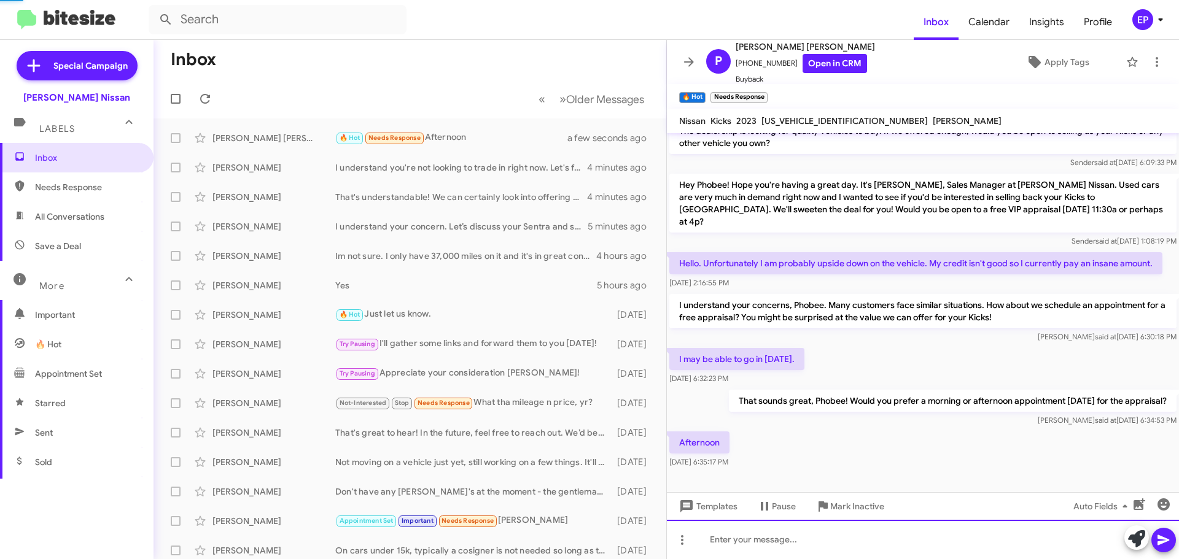
scroll to position [73, 0]
